Goal: Information Seeking & Learning: Learn about a topic

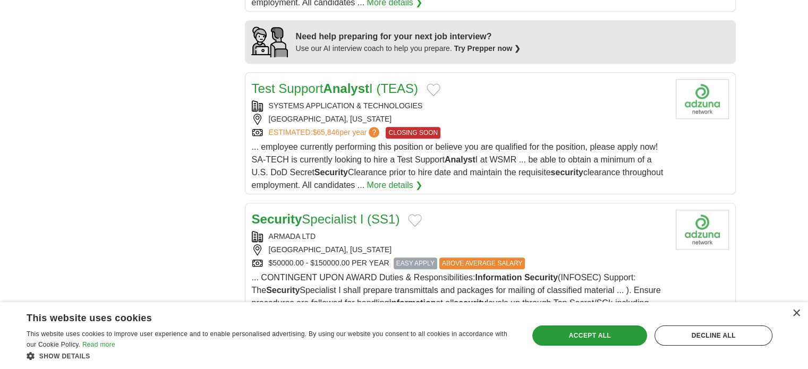
scroll to position [1115, 0]
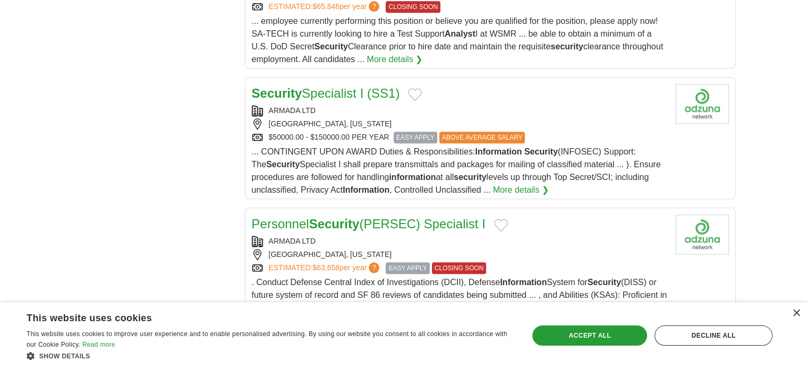
click at [469, 132] on span "ABOVE AVERAGE SALARY" at bounding box center [482, 138] width 86 height 12
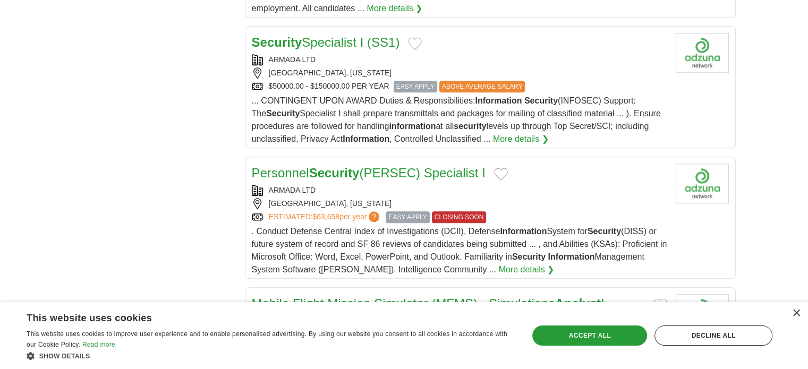
scroll to position [1168, 0]
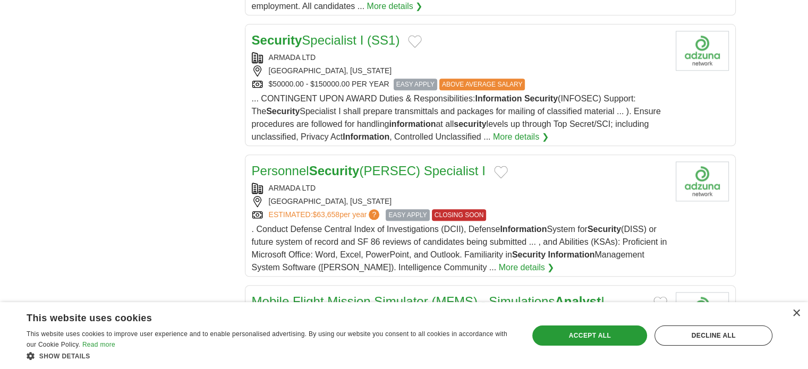
click at [339, 79] on div "$50000.00 - $150000.00 PER YEAR EASY APPLY ABOVE AVERAGE SALARY" at bounding box center [459, 85] width 415 height 12
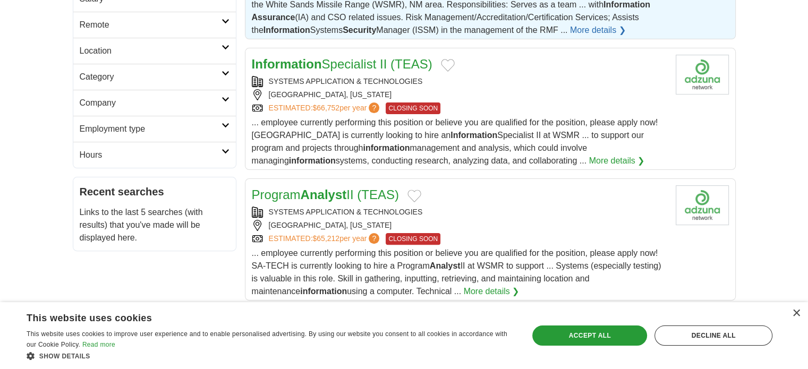
scroll to position [0, 0]
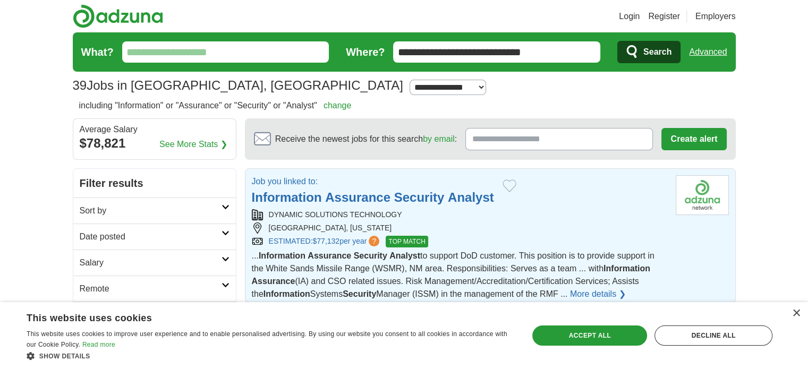
click at [221, 53] on input "What?" at bounding box center [225, 51] width 207 height 21
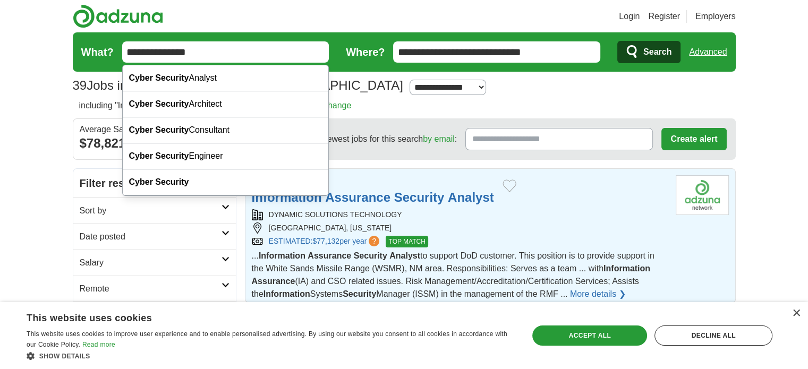
type input "**********"
click at [617, 41] on button "Search" at bounding box center [648, 52] width 63 height 22
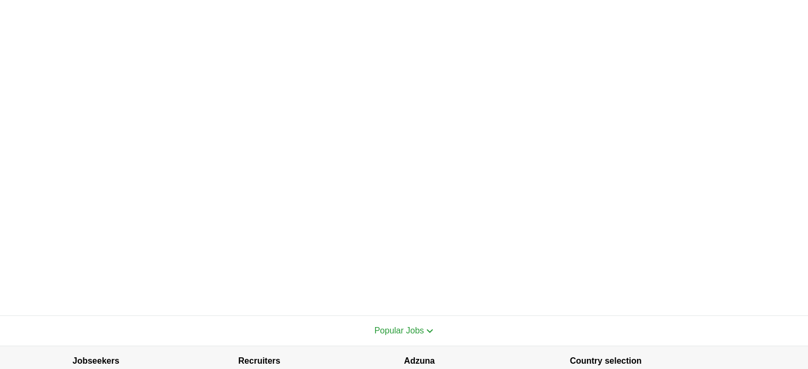
scroll to position [302, 0]
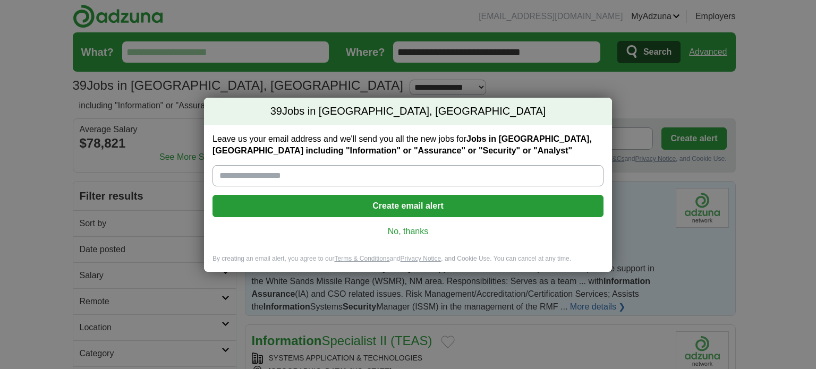
click at [404, 233] on link "No, thanks" at bounding box center [408, 232] width 374 height 12
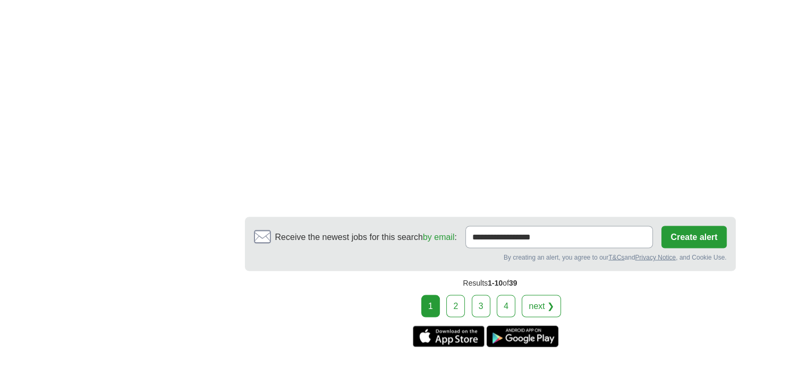
scroll to position [1912, 0]
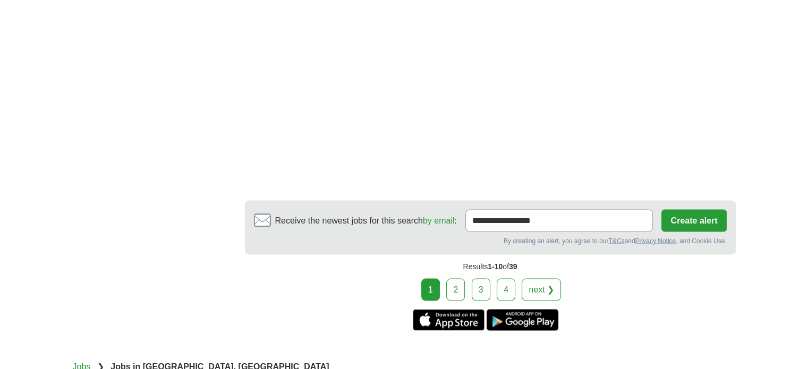
click at [454, 284] on link "2" at bounding box center [455, 289] width 19 height 22
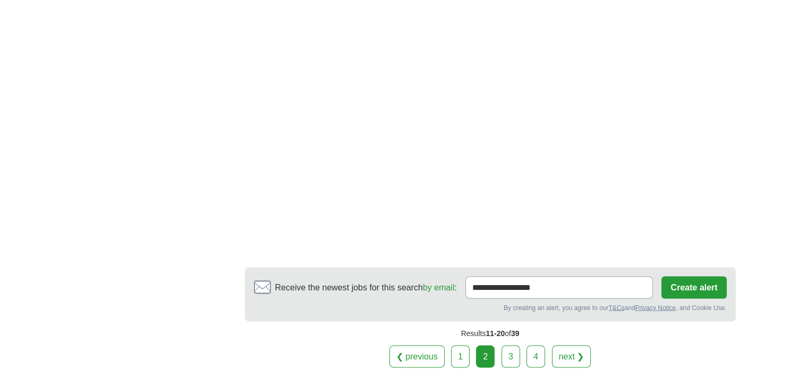
scroll to position [1806, 0]
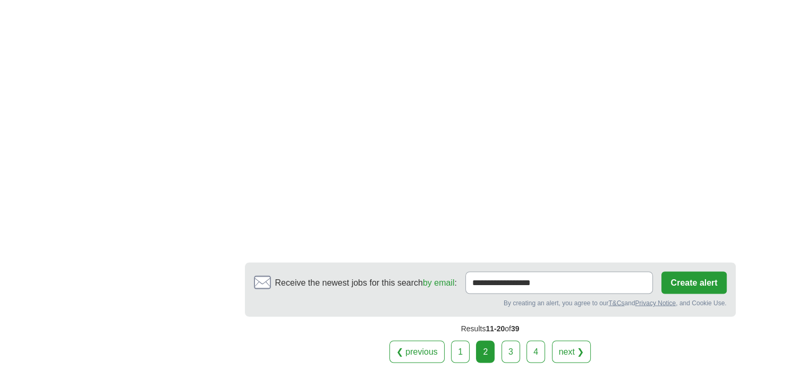
click at [513, 340] on link "3" at bounding box center [510, 351] width 19 height 22
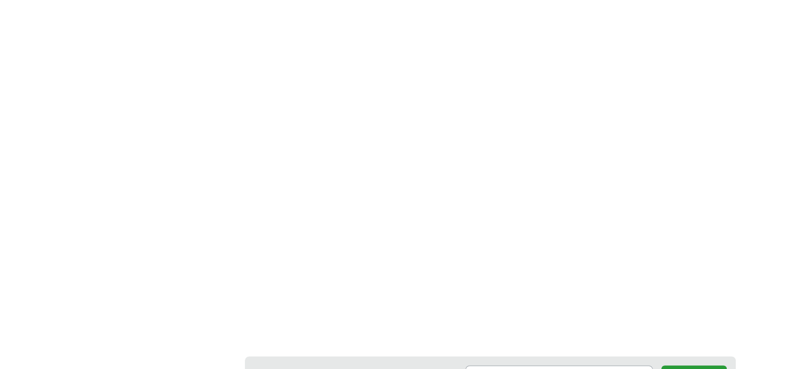
scroll to position [1859, 0]
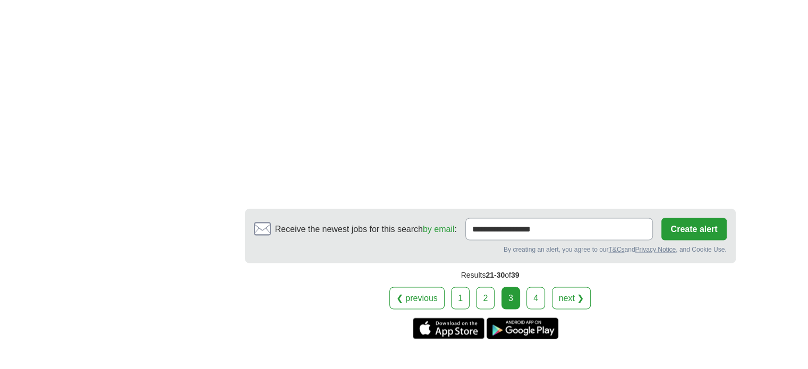
click at [533, 298] on link "4" at bounding box center [535, 298] width 19 height 22
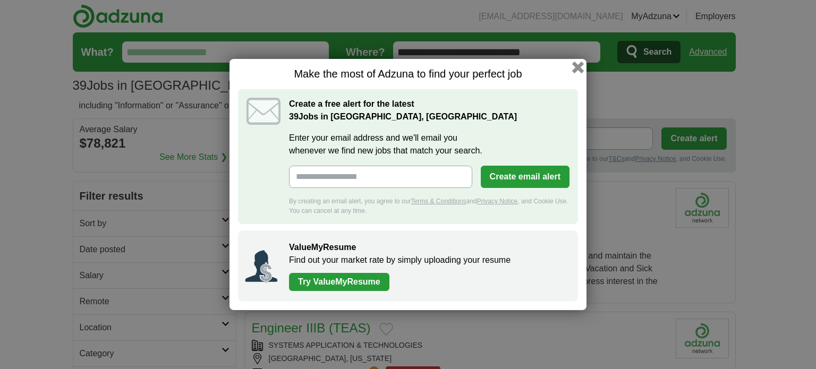
click at [577, 67] on button "button" at bounding box center [578, 68] width 12 height 12
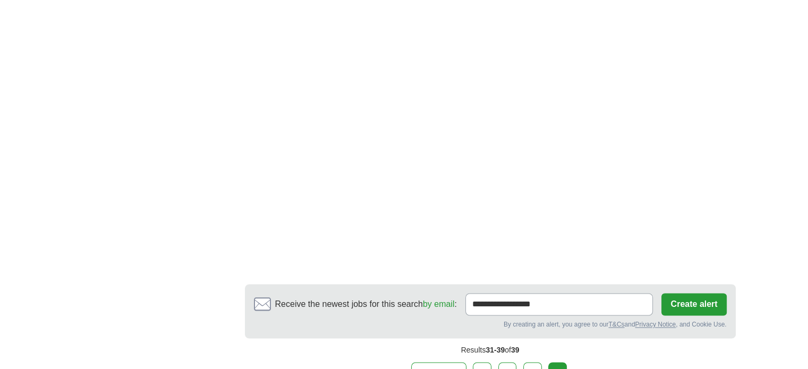
scroll to position [1752, 0]
